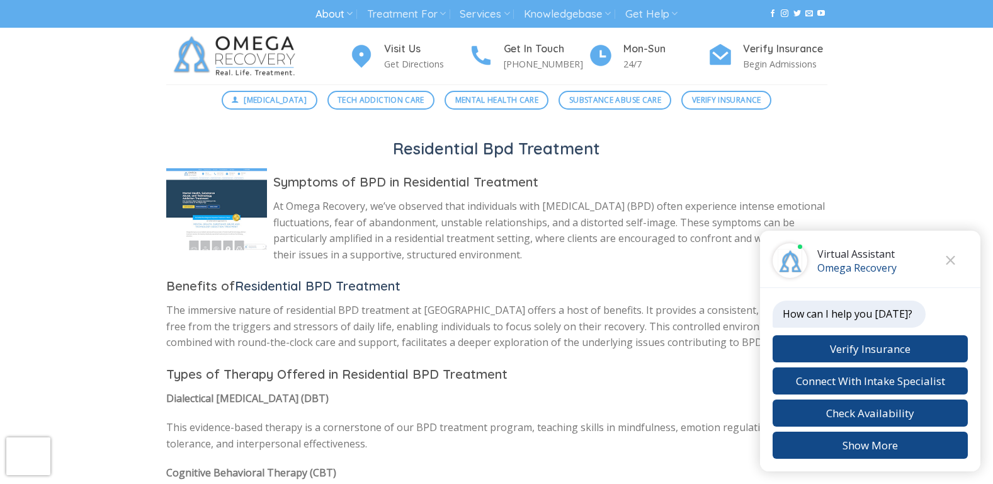
click at [338, 21] on link "About" at bounding box center [334, 14] width 37 height 23
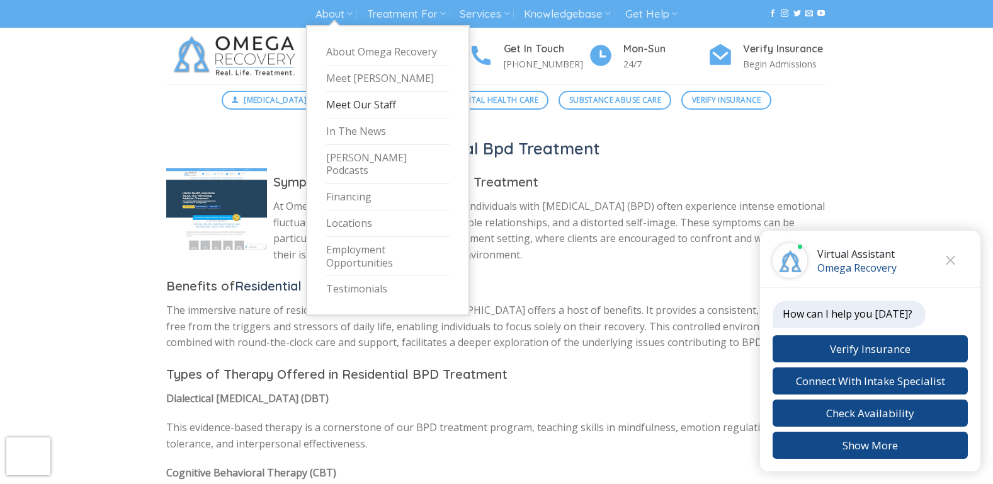
click at [384, 110] on link "Meet Our Staff" at bounding box center [387, 105] width 123 height 26
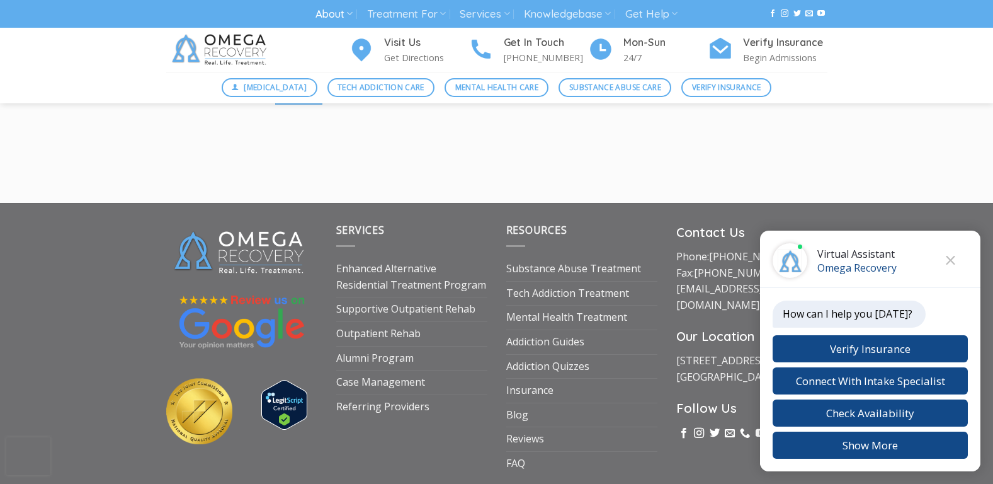
scroll to position [6146, 0]
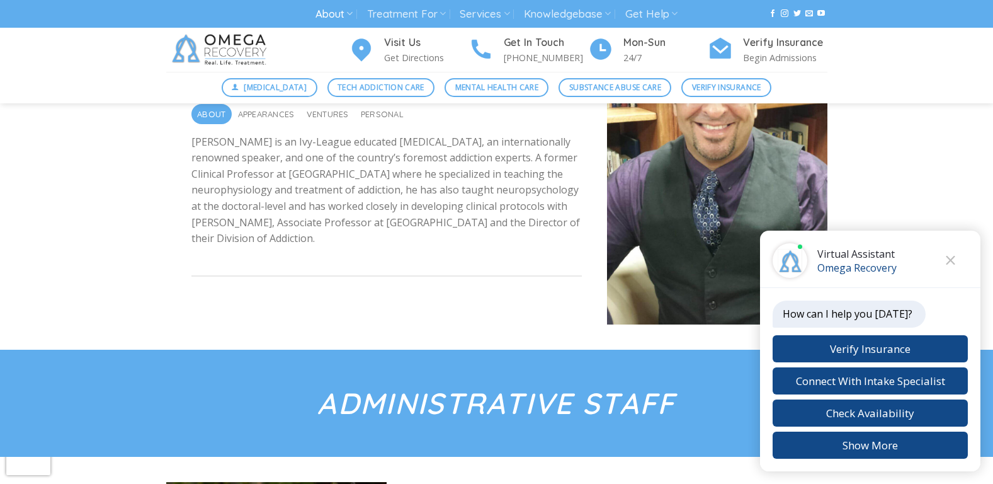
scroll to position [0, 0]
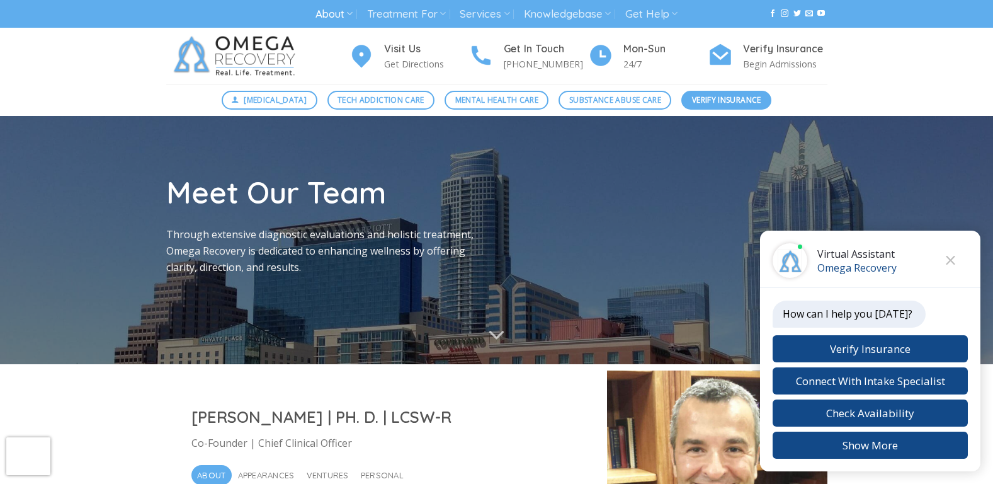
click at [729, 99] on span "Verify Insurance" at bounding box center [726, 100] width 69 height 12
click at [717, 98] on span "Verify Insurance" at bounding box center [726, 100] width 69 height 12
